Goal: Task Accomplishment & Management: Manage account settings

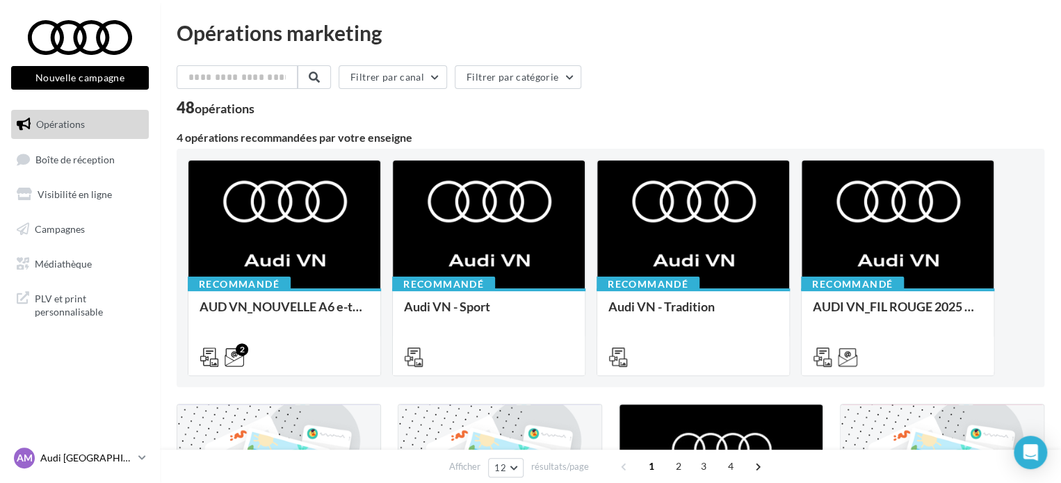
click at [114, 458] on p "Audi [GEOGRAPHIC_DATA]" at bounding box center [86, 458] width 92 height 14
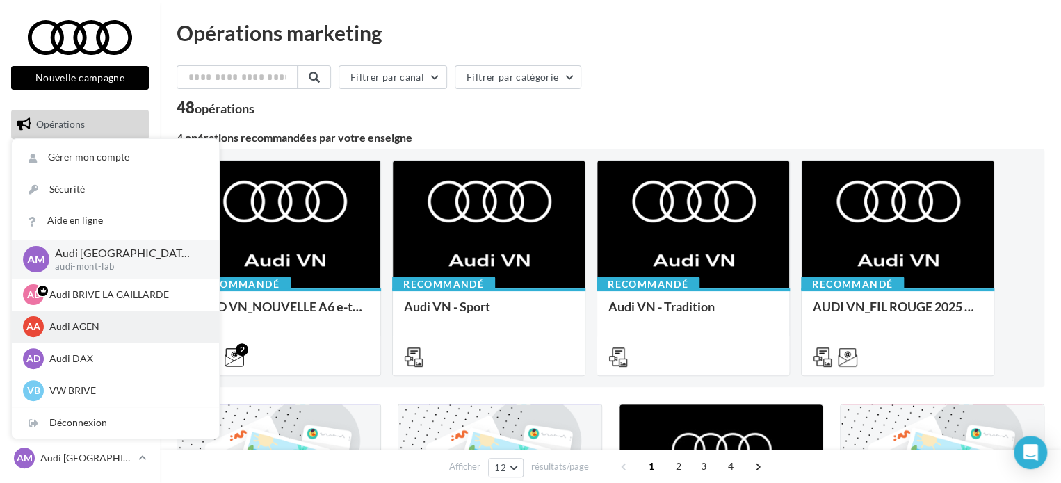
scroll to position [70, 0]
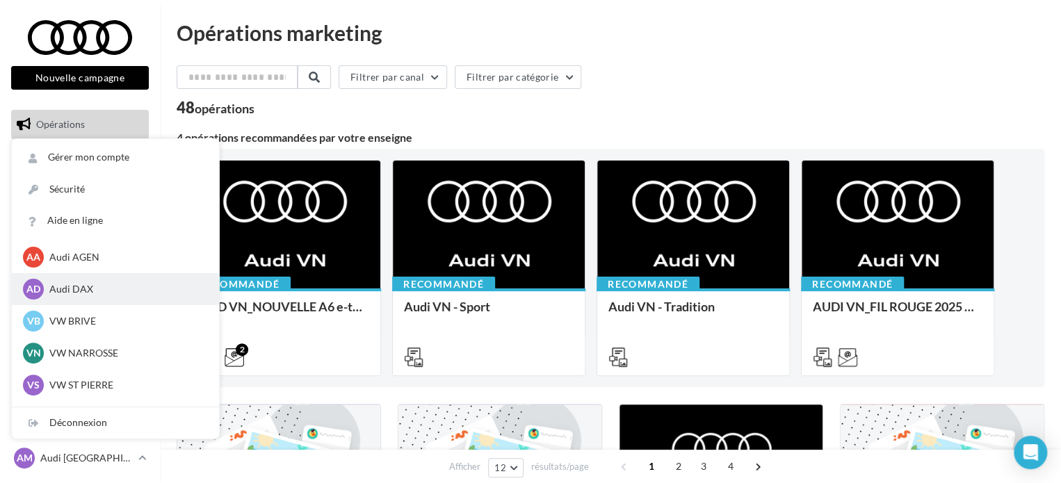
click at [115, 302] on div "AD Audi DAX audi-dax-lab" at bounding box center [115, 289] width 207 height 32
click at [92, 277] on div "AD Audi DAX audi-dax-lab" at bounding box center [115, 289] width 207 height 32
click at [81, 287] on p "Audi DAX" at bounding box center [125, 289] width 153 height 14
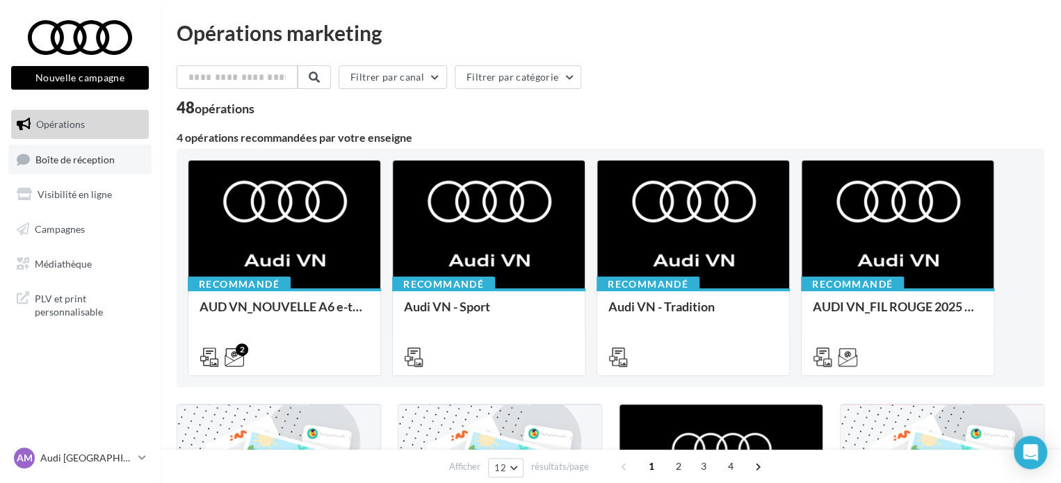
click at [98, 161] on span "Boîte de réception" at bounding box center [74, 159] width 79 height 12
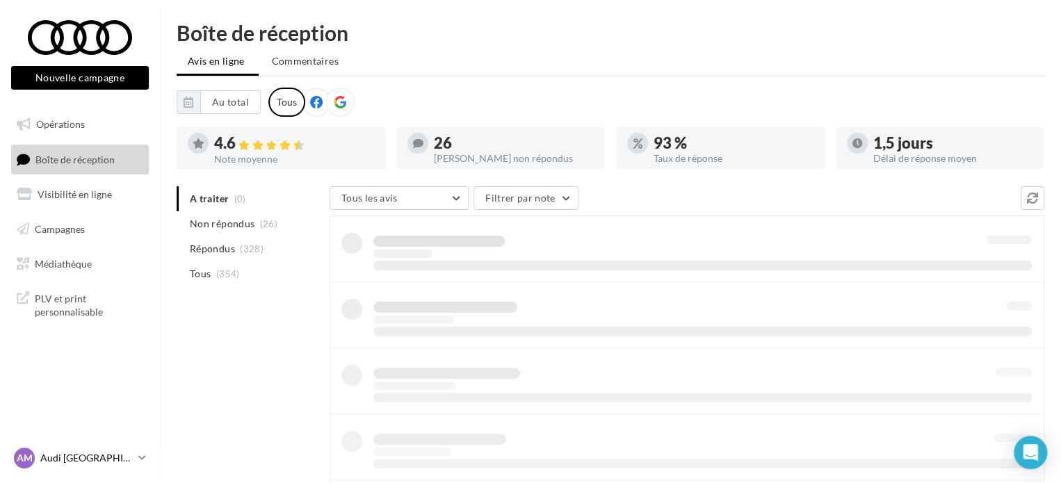
click at [131, 451] on p "Audi [GEOGRAPHIC_DATA]" at bounding box center [86, 458] width 92 height 14
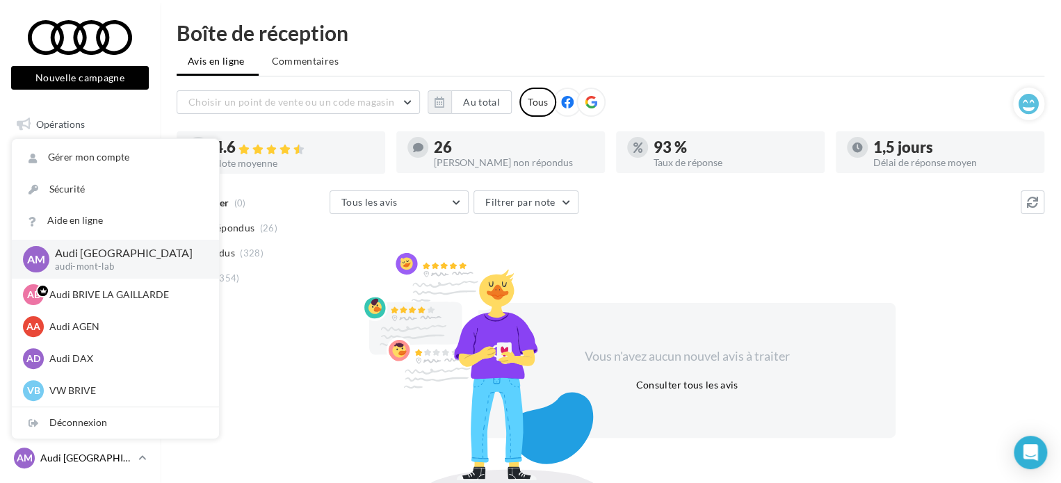
click at [131, 451] on p "Audi [GEOGRAPHIC_DATA]" at bounding box center [86, 458] width 92 height 14
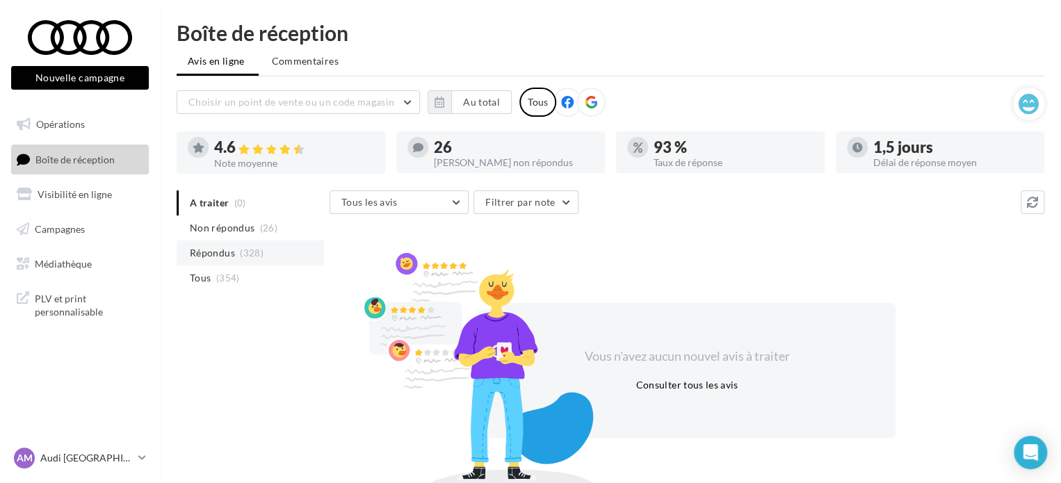
click at [236, 255] on li "Répondus (328)" at bounding box center [250, 253] width 147 height 25
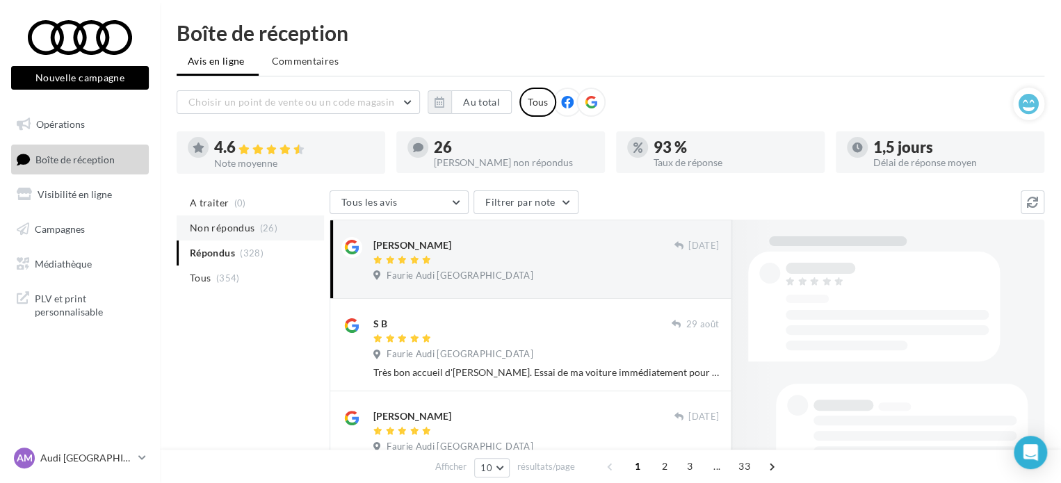
click at [236, 229] on span "Non répondus" at bounding box center [222, 228] width 65 height 14
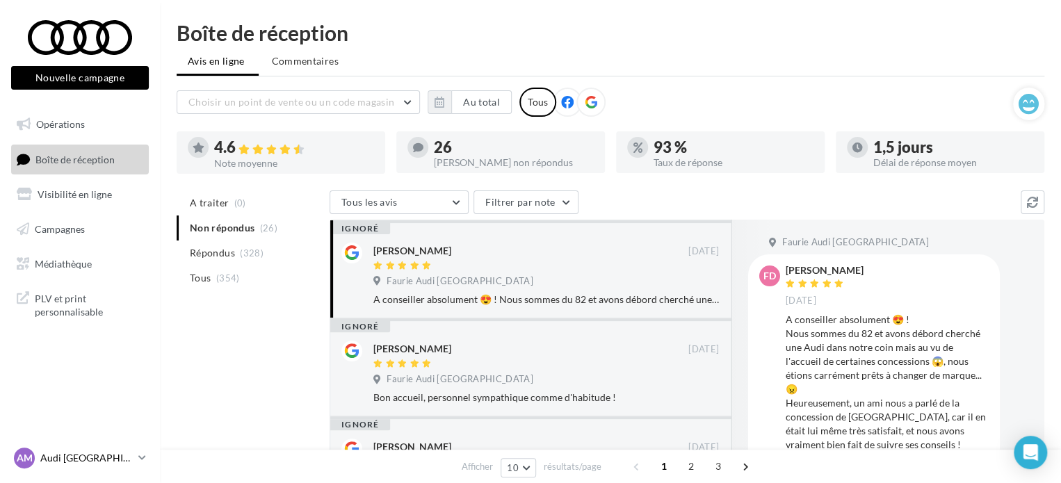
click at [142, 462] on icon at bounding box center [142, 458] width 8 height 12
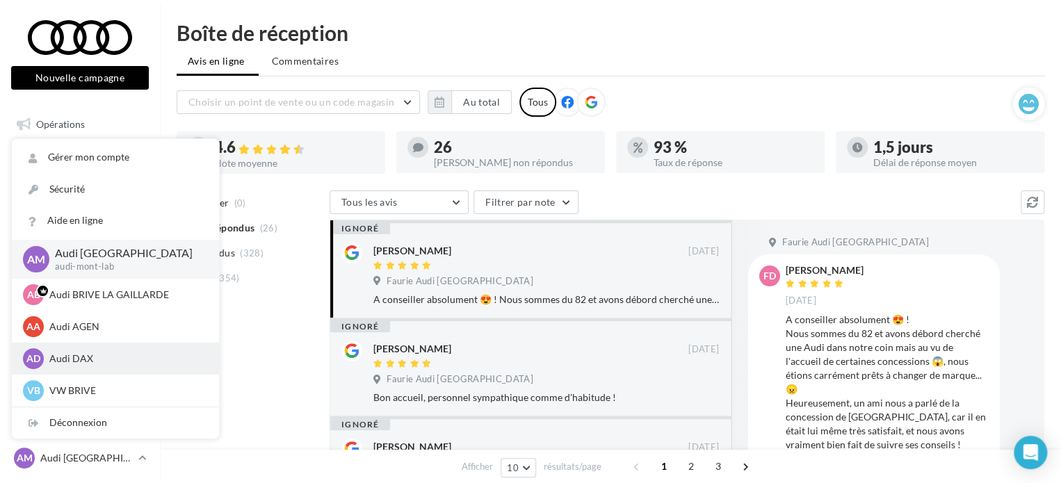
click at [139, 369] on div "AD Audi DAX audi-dax-lab" at bounding box center [115, 358] width 185 height 21
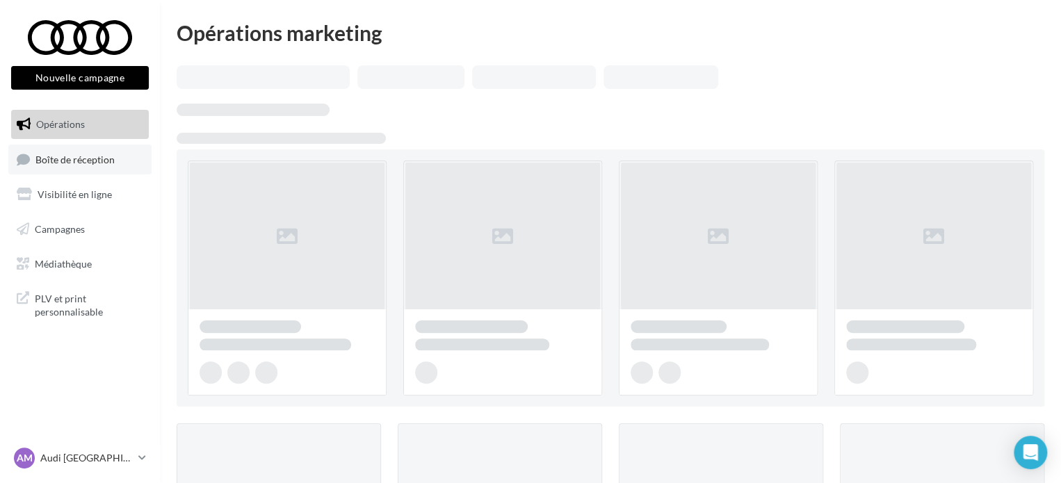
click at [77, 179] on ul "Opérations Boîte de réception Visibilité en ligne Campagnes Médiathèque" at bounding box center [80, 193] width 149 height 179
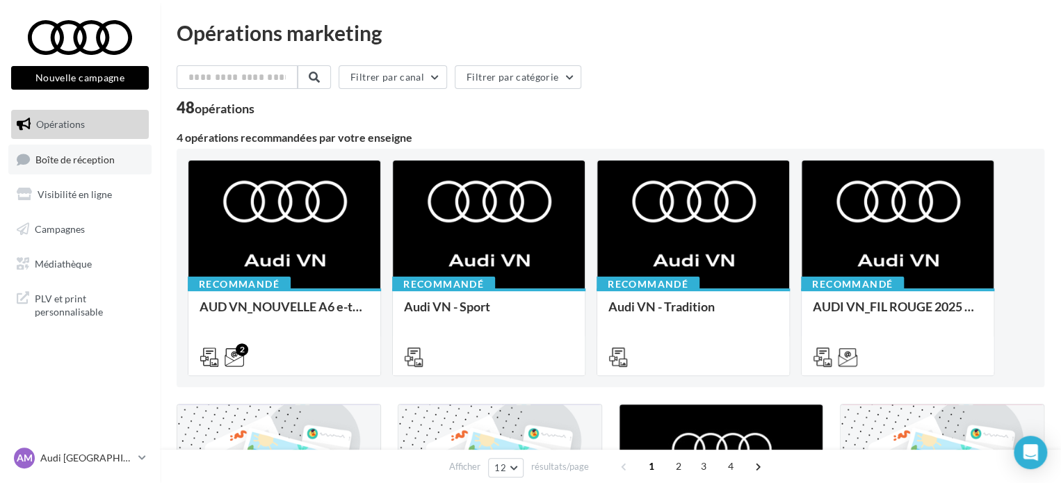
click at [82, 158] on span "Boîte de réception" at bounding box center [74, 159] width 79 height 12
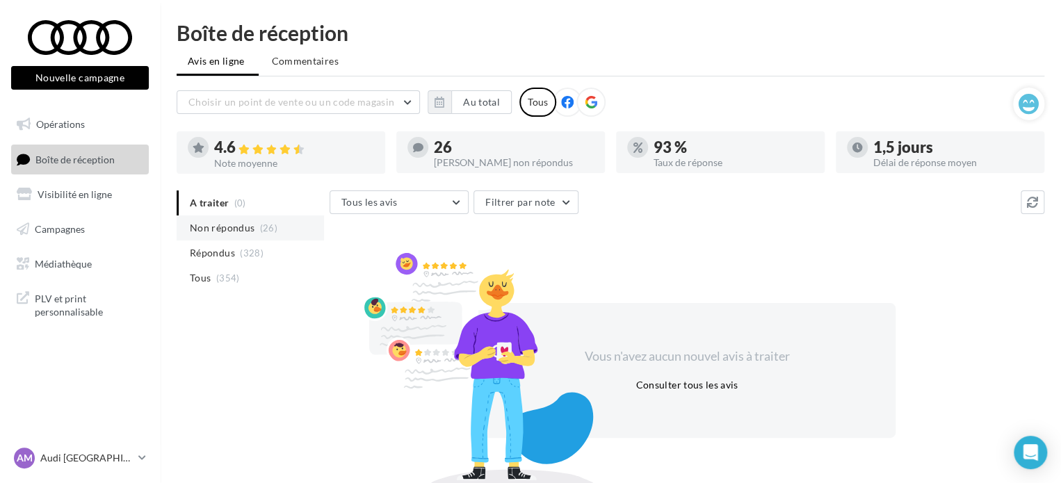
click at [232, 231] on span "Non répondus" at bounding box center [222, 228] width 65 height 14
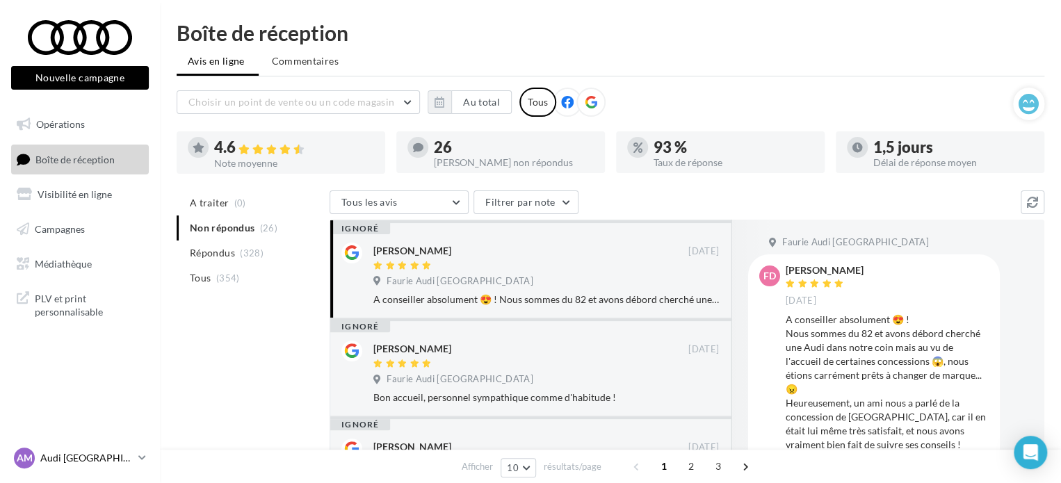
click at [113, 453] on p "Audi [GEOGRAPHIC_DATA]" at bounding box center [86, 458] width 92 height 14
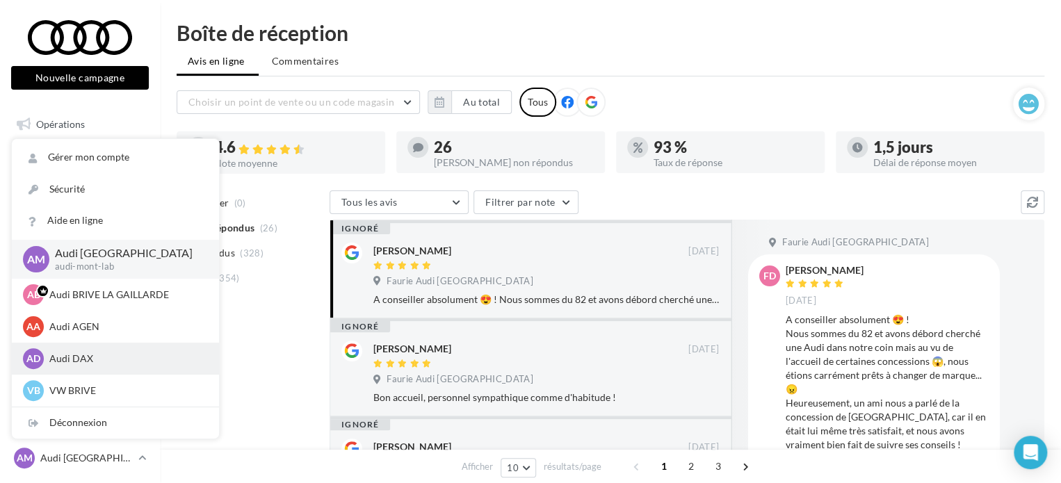
click at [77, 357] on p "Audi DAX" at bounding box center [125, 359] width 153 height 14
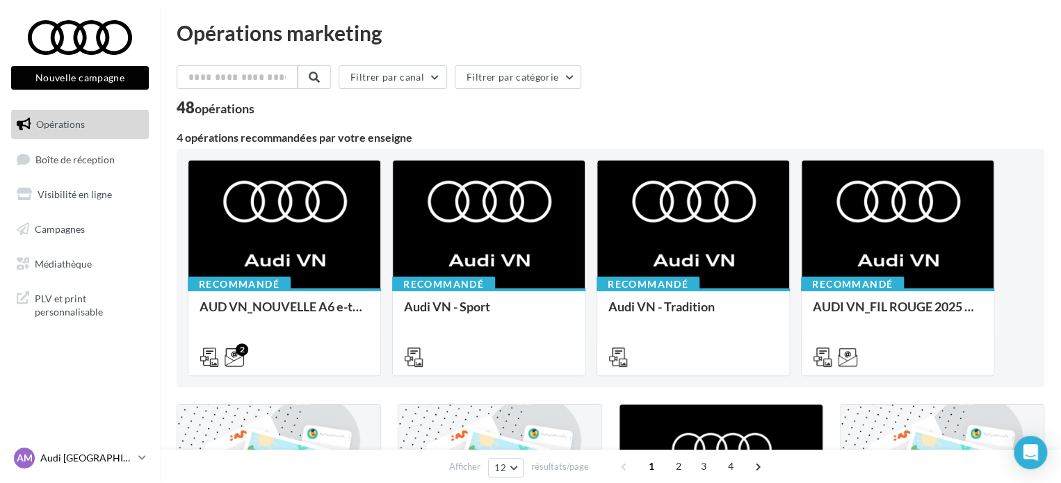
click at [120, 454] on p "Audi [GEOGRAPHIC_DATA]" at bounding box center [86, 458] width 92 height 14
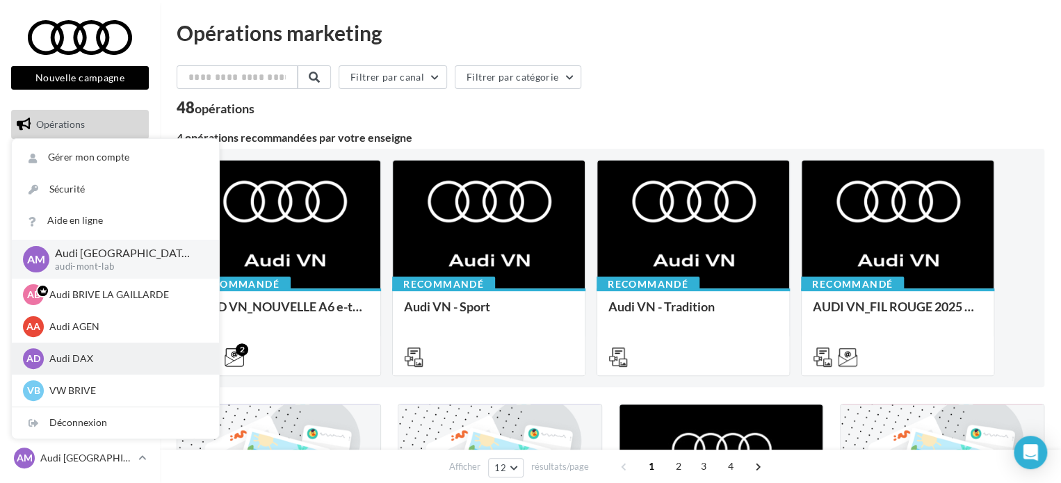
click at [73, 359] on p "Audi DAX" at bounding box center [125, 359] width 153 height 14
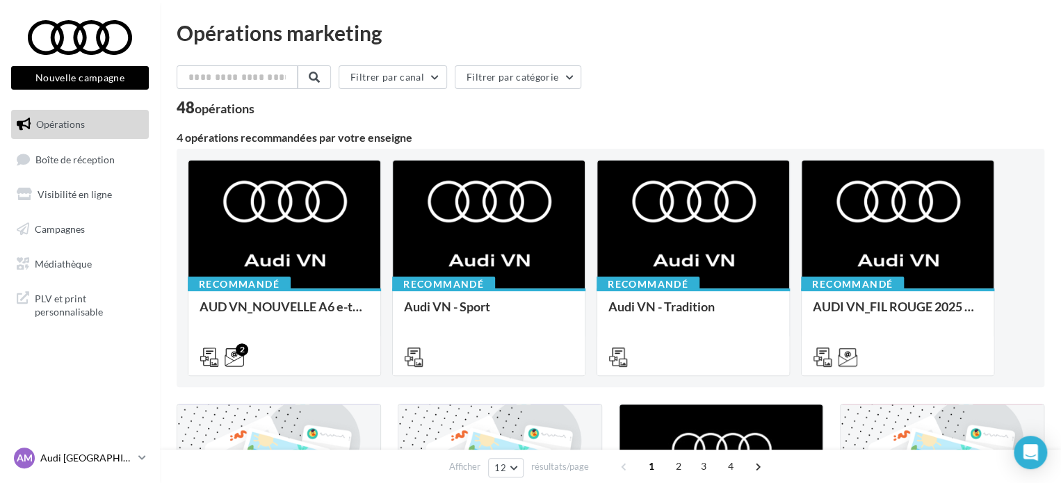
click at [117, 457] on p "Audi [GEOGRAPHIC_DATA][PERSON_NAME]" at bounding box center [86, 458] width 92 height 14
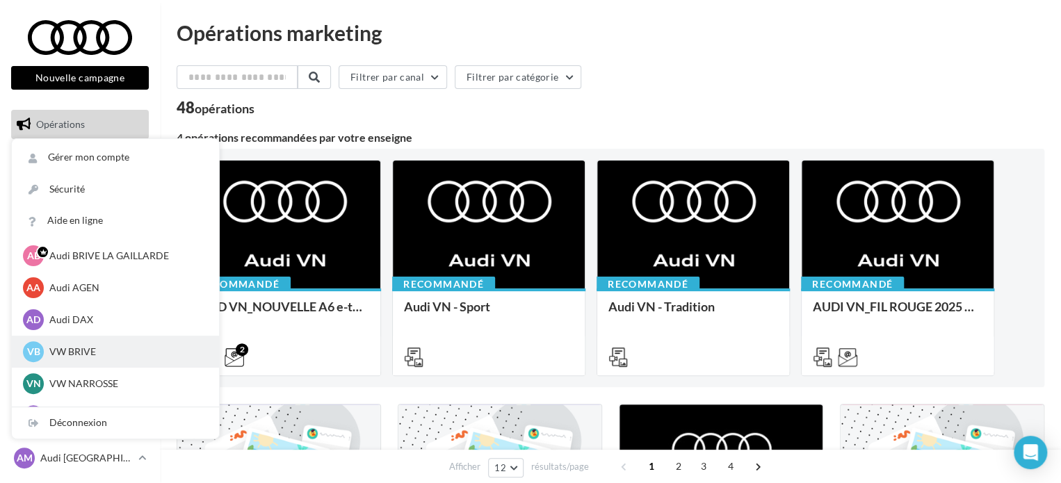
scroll to position [70, 0]
click at [104, 357] on p "VW NARROSSE" at bounding box center [125, 353] width 153 height 14
